Goal: Navigation & Orientation: Find specific page/section

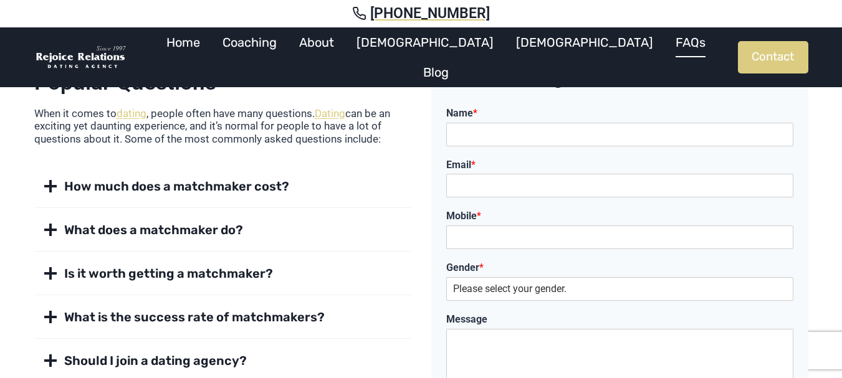
scroll to position [125, 0]
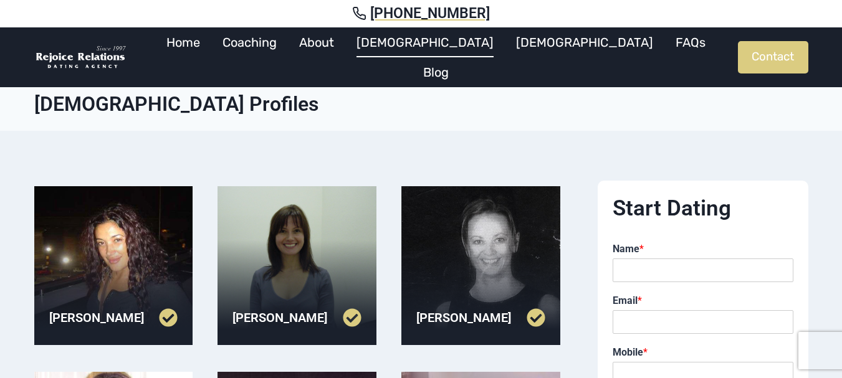
scroll to position [436, 0]
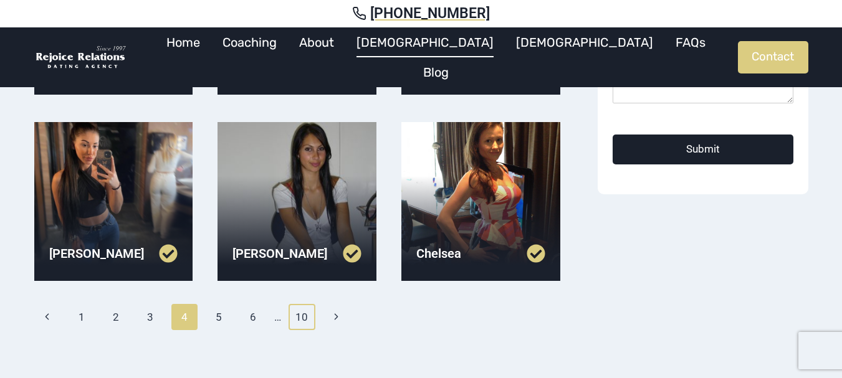
click at [304, 317] on link "10" at bounding box center [302, 317] width 27 height 26
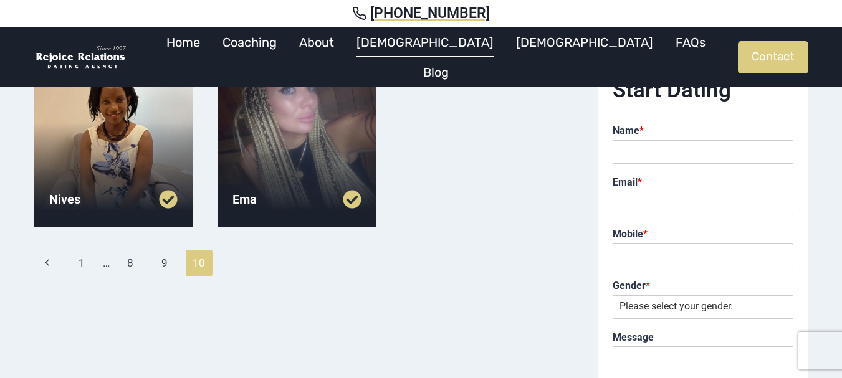
scroll to position [187, 0]
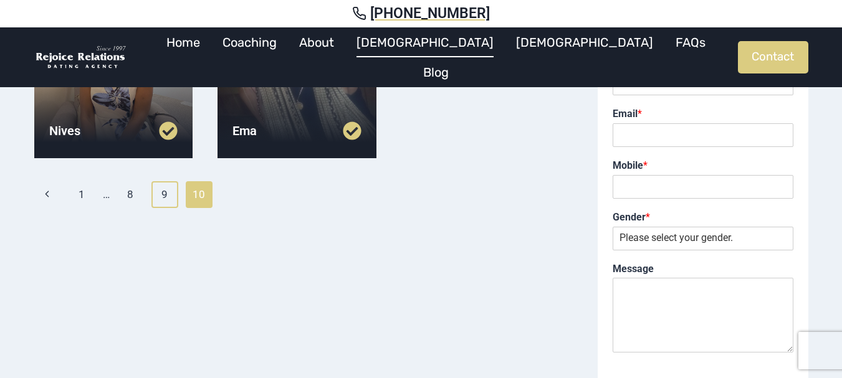
click at [167, 191] on link "9" at bounding box center [164, 194] width 27 height 26
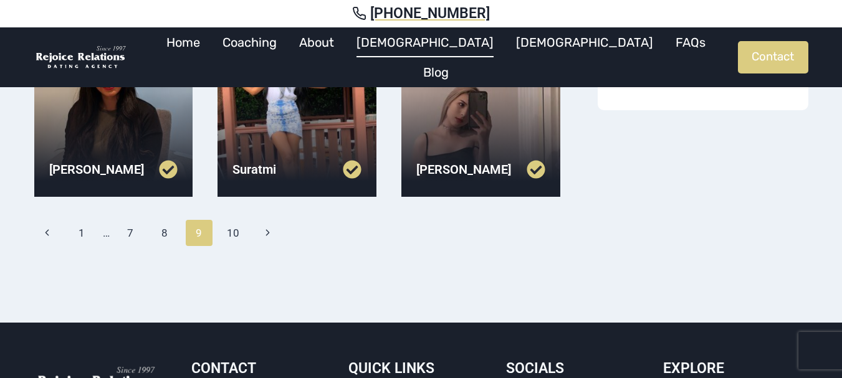
scroll to position [499, 0]
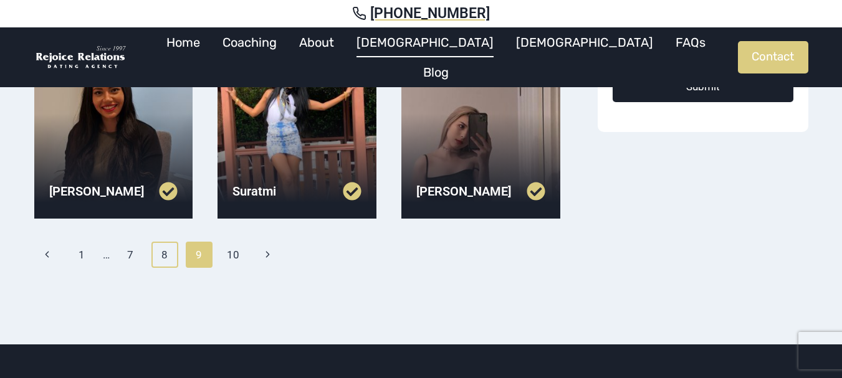
click at [164, 249] on link "8" at bounding box center [164, 255] width 27 height 26
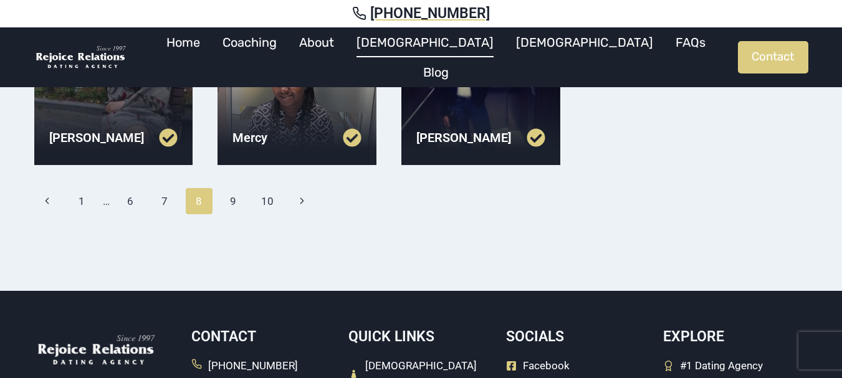
scroll to position [561, 0]
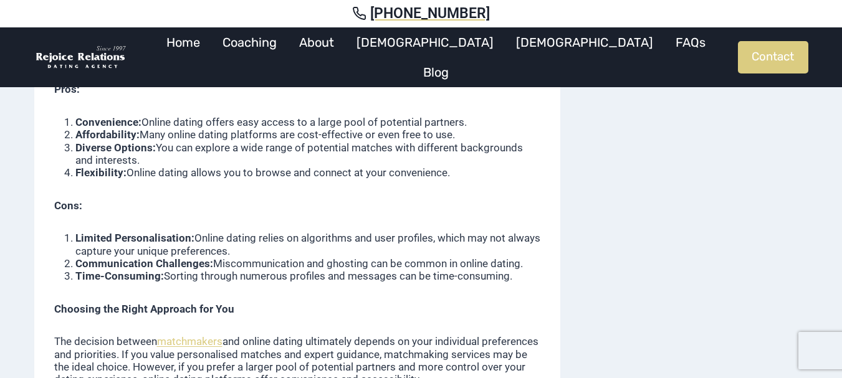
scroll to position [810, 0]
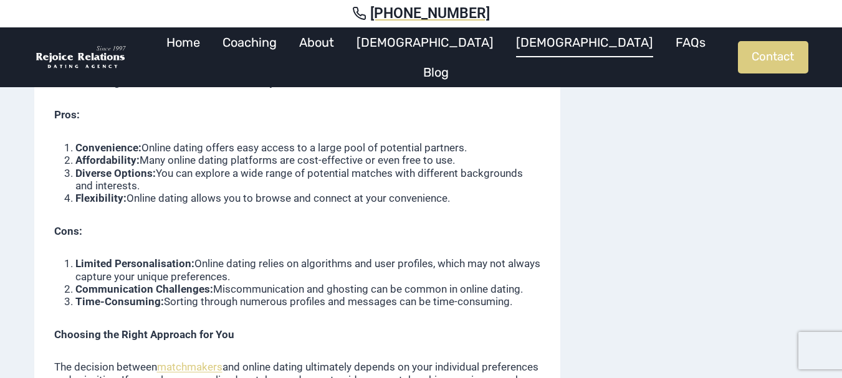
click at [505, 55] on link "[DEMOGRAPHIC_DATA]" at bounding box center [585, 42] width 160 height 30
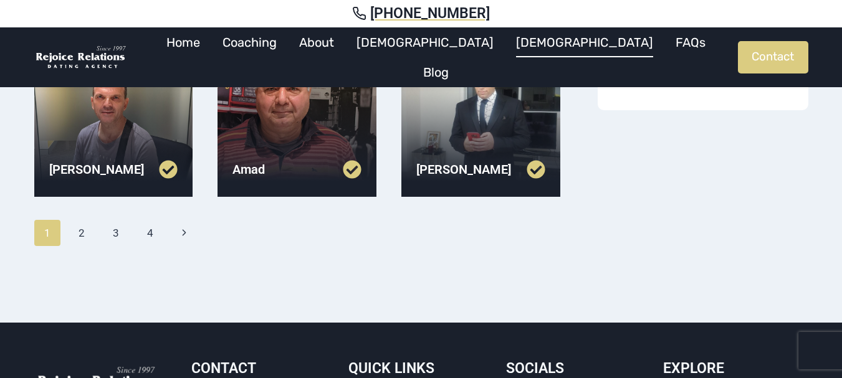
scroll to position [499, 0]
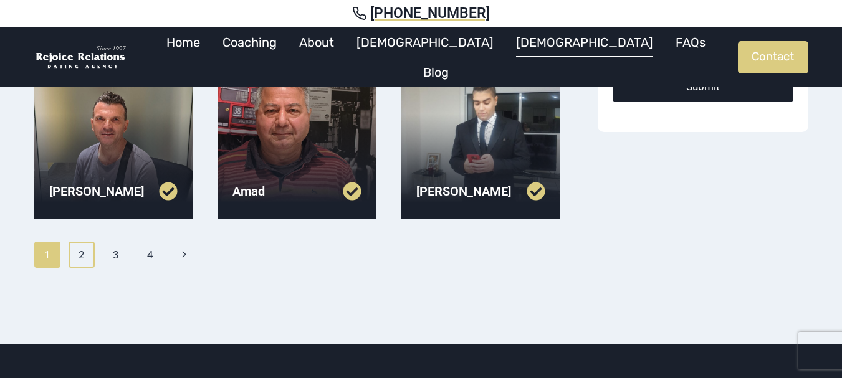
click at [80, 256] on link "2" at bounding box center [82, 255] width 27 height 26
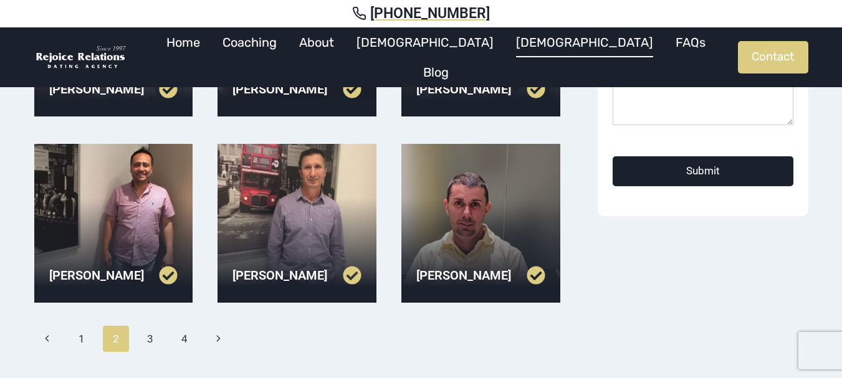
scroll to position [436, 0]
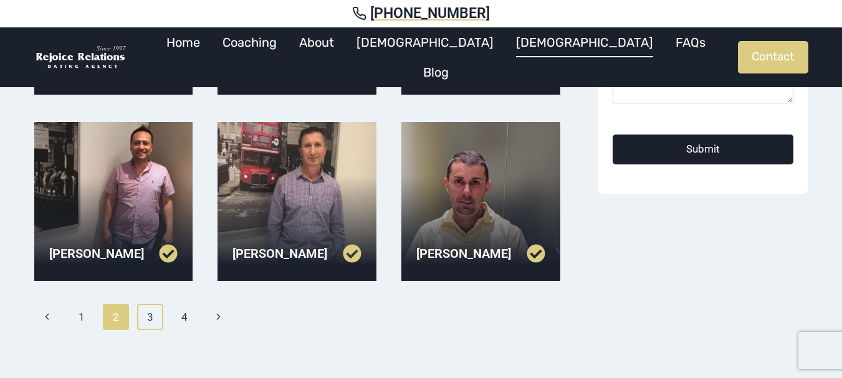
click at [150, 314] on link "3" at bounding box center [150, 317] width 27 height 26
